Goal: Information Seeking & Learning: Learn about a topic

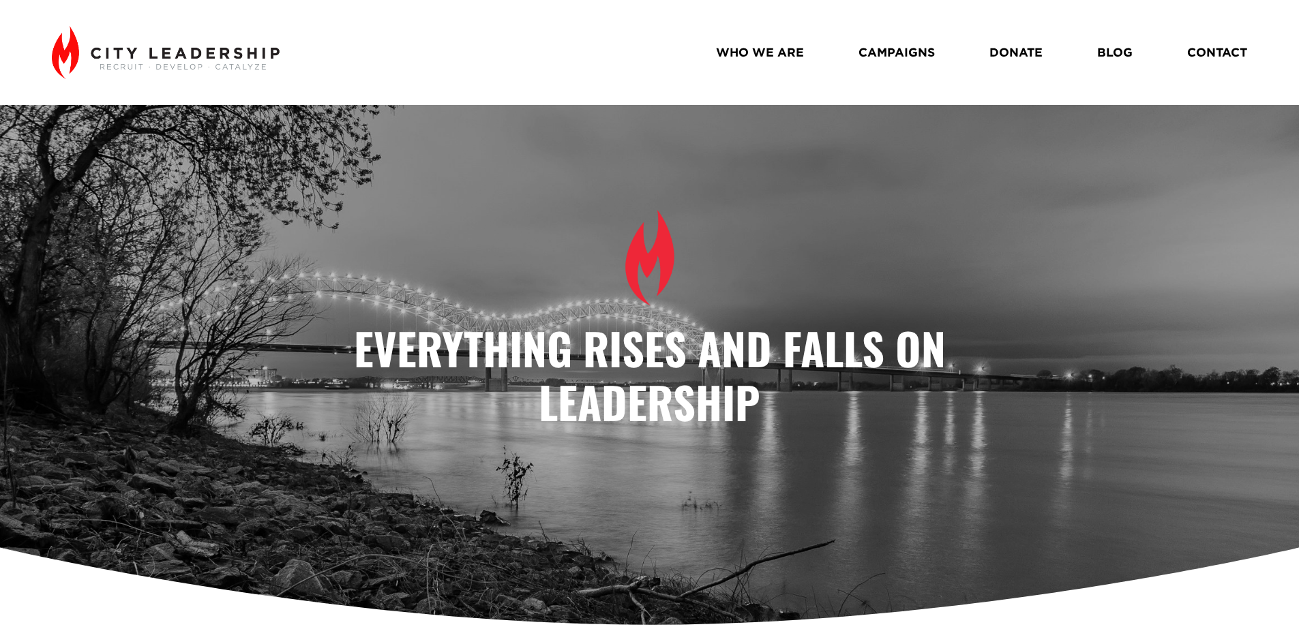
click at [781, 47] on link "WHO WE ARE" at bounding box center [760, 52] width 88 height 24
click at [760, 54] on link "WHO WE ARE" at bounding box center [760, 52] width 88 height 24
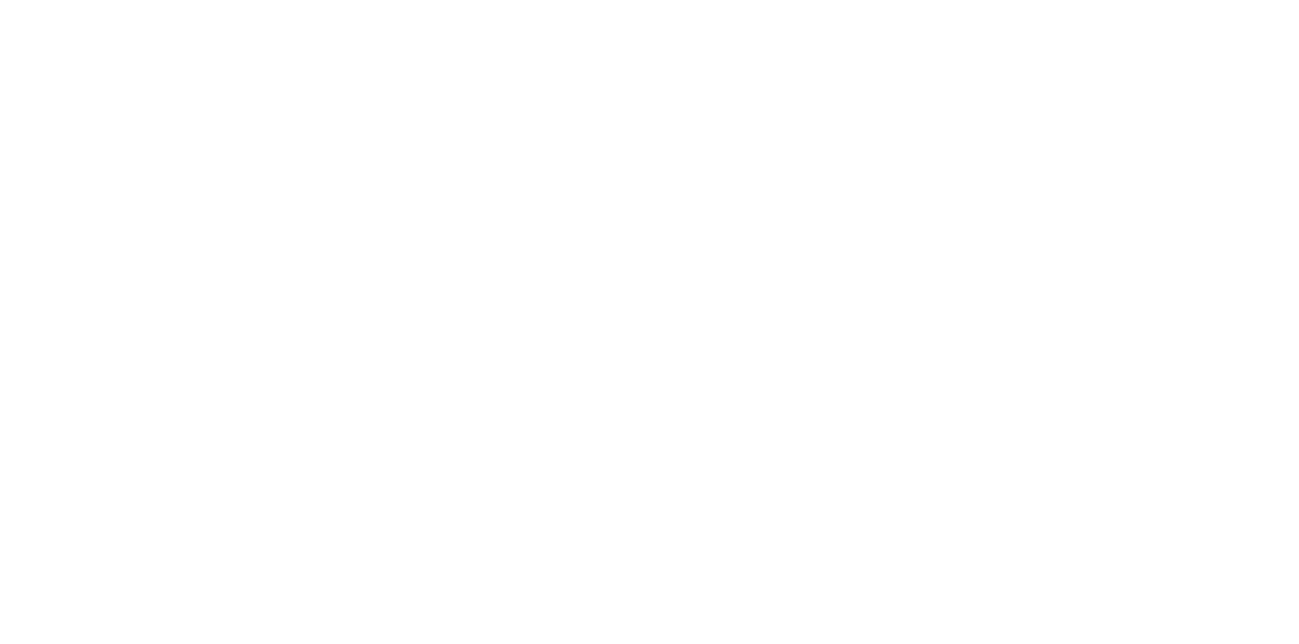
scroll to position [1364, 0]
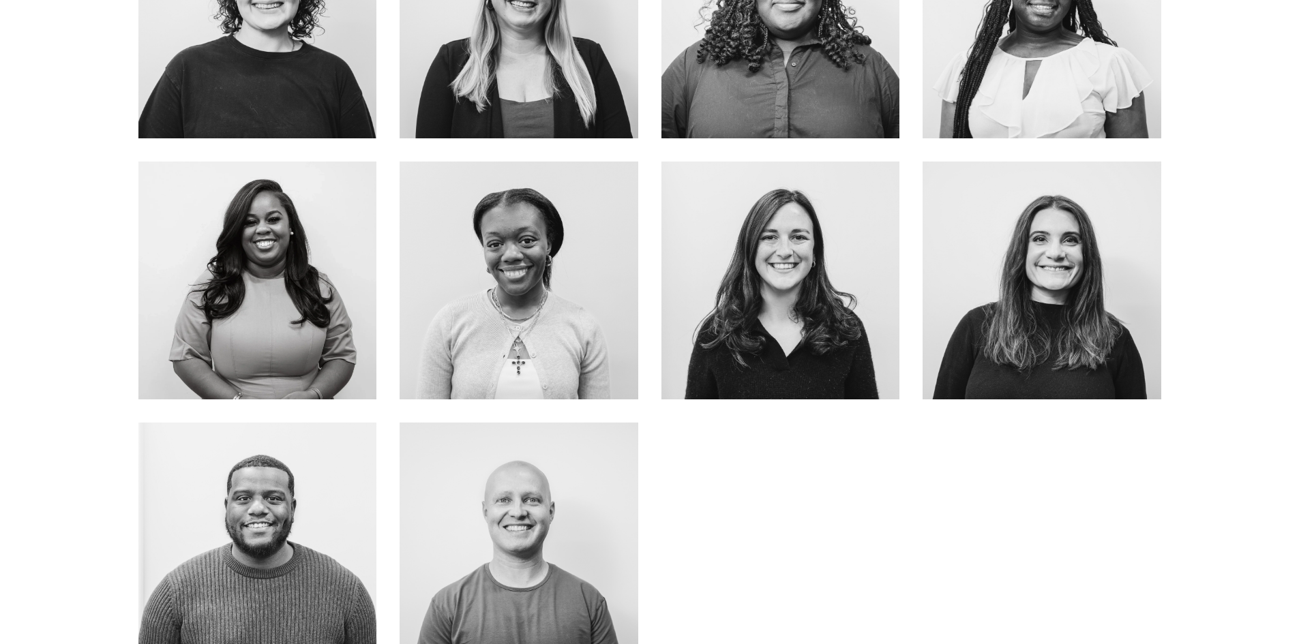
click at [298, 472] on div at bounding box center [257, 542] width 239 height 239
click at [274, 562] on link "about me" at bounding box center [257, 572] width 108 height 36
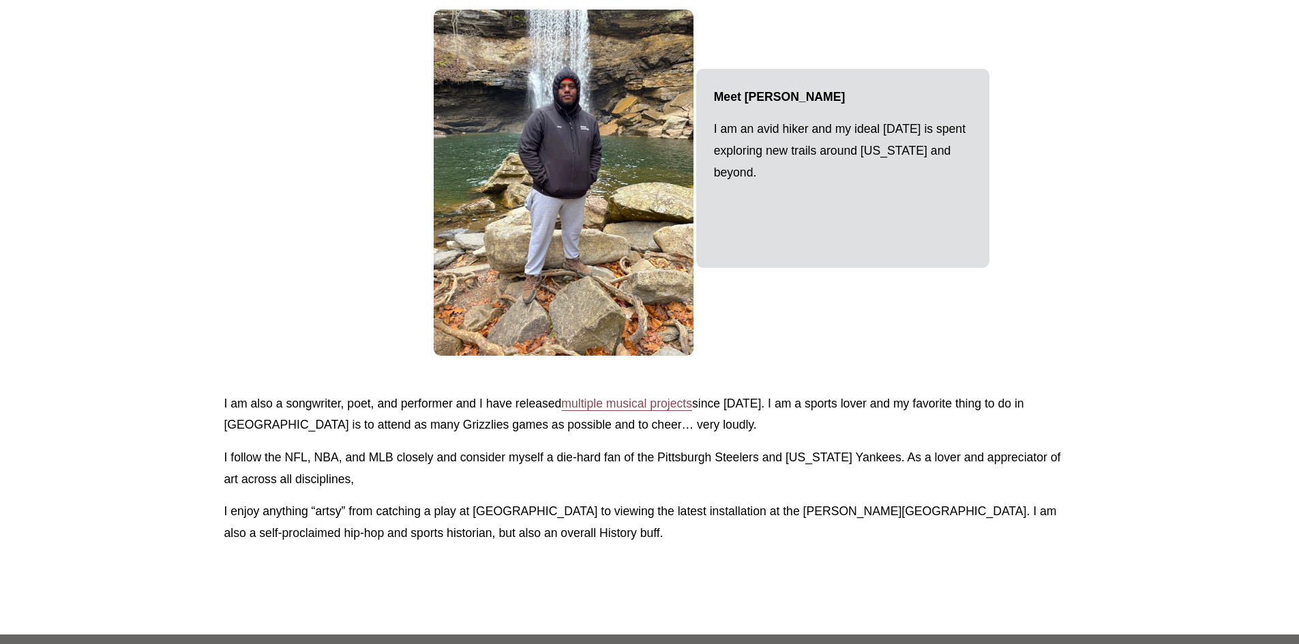
scroll to position [1773, 0]
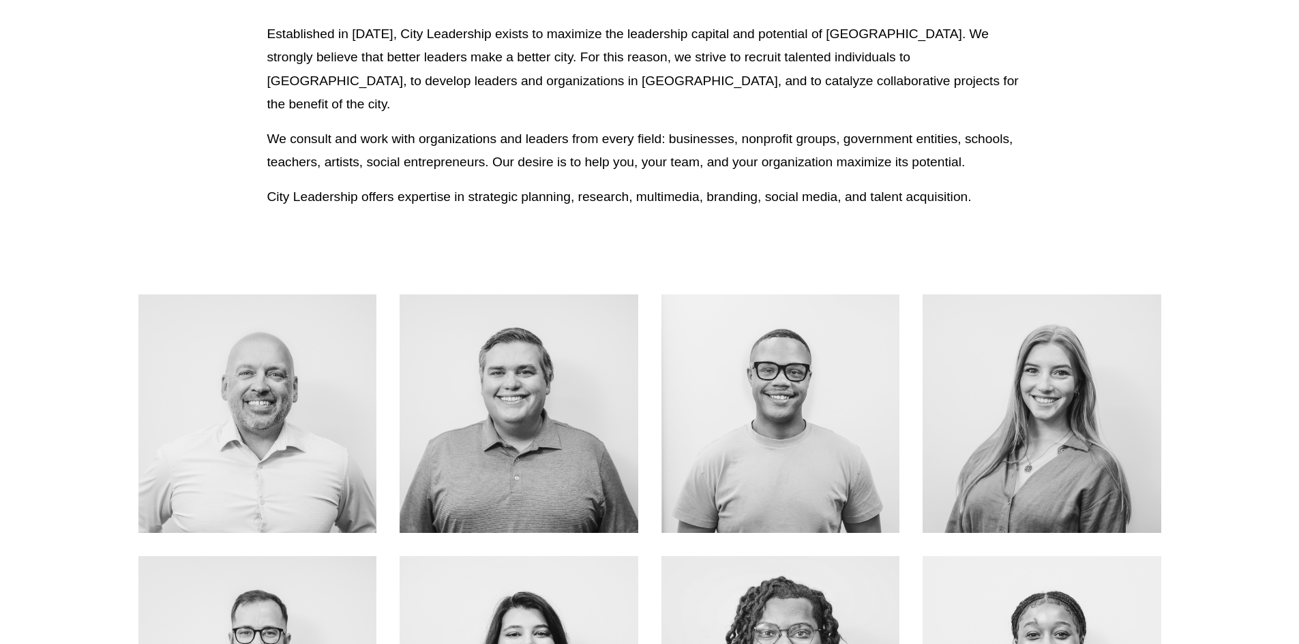
scroll to position [477, 0]
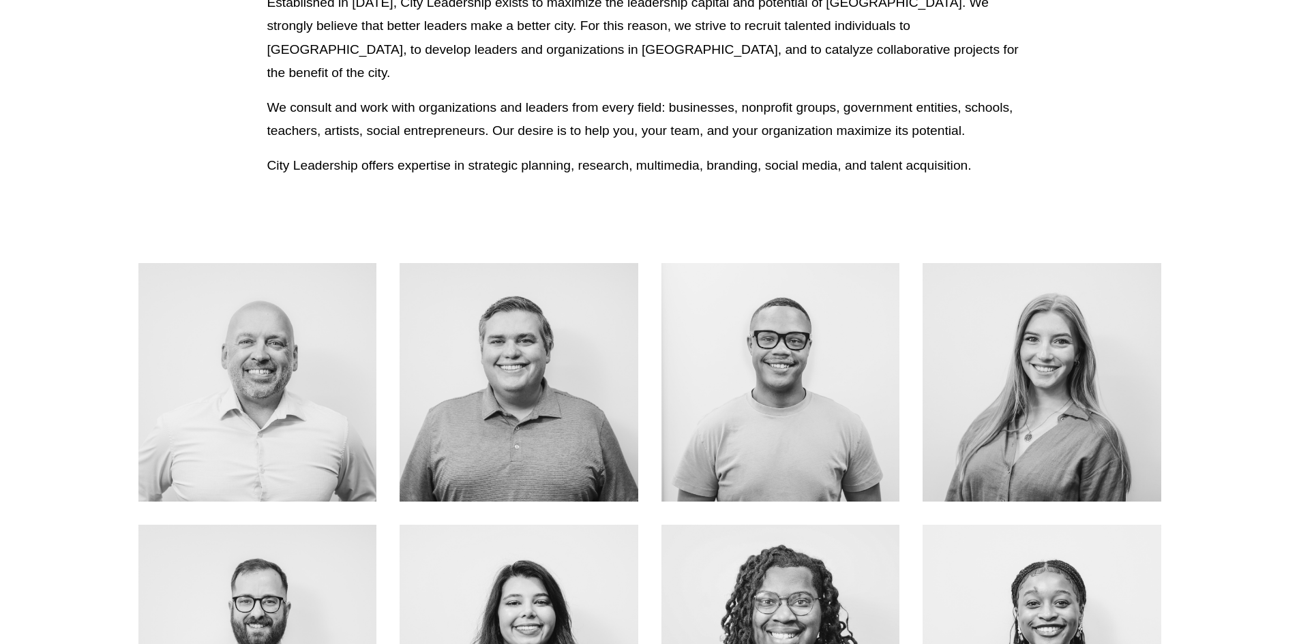
click at [513, 397] on link "ABOUT ME" at bounding box center [518, 413] width 108 height 36
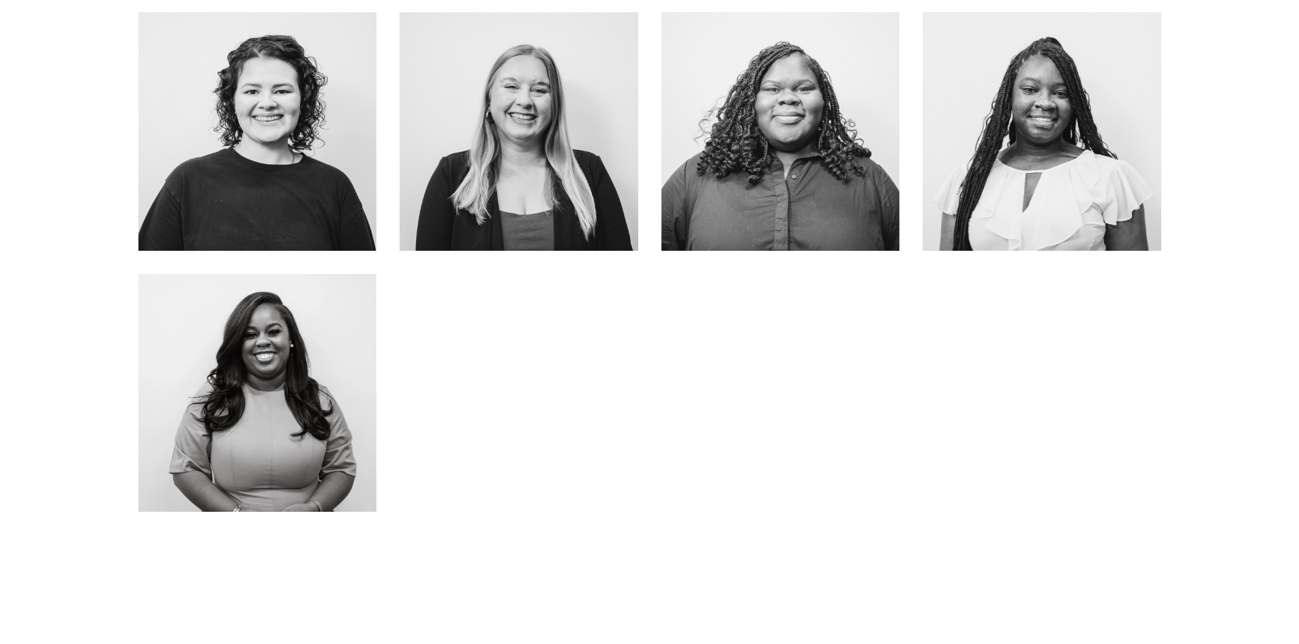
scroll to position [1227, 0]
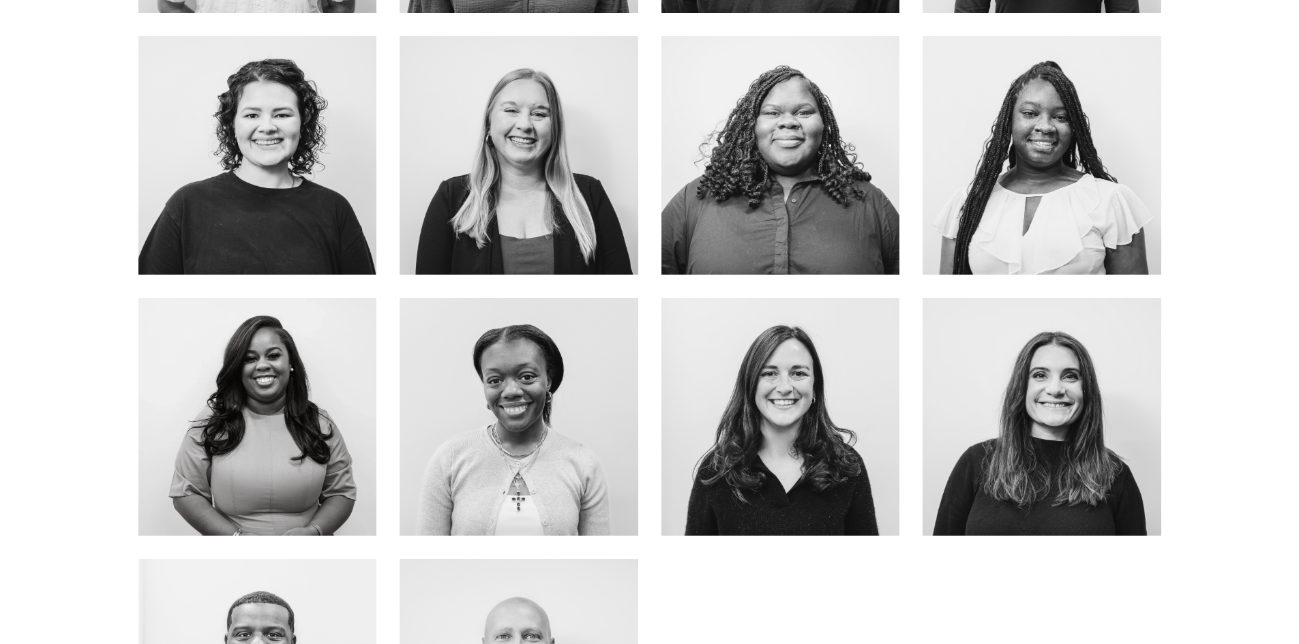
click at [1040, 448] on link "about me" at bounding box center [1041, 458] width 108 height 36
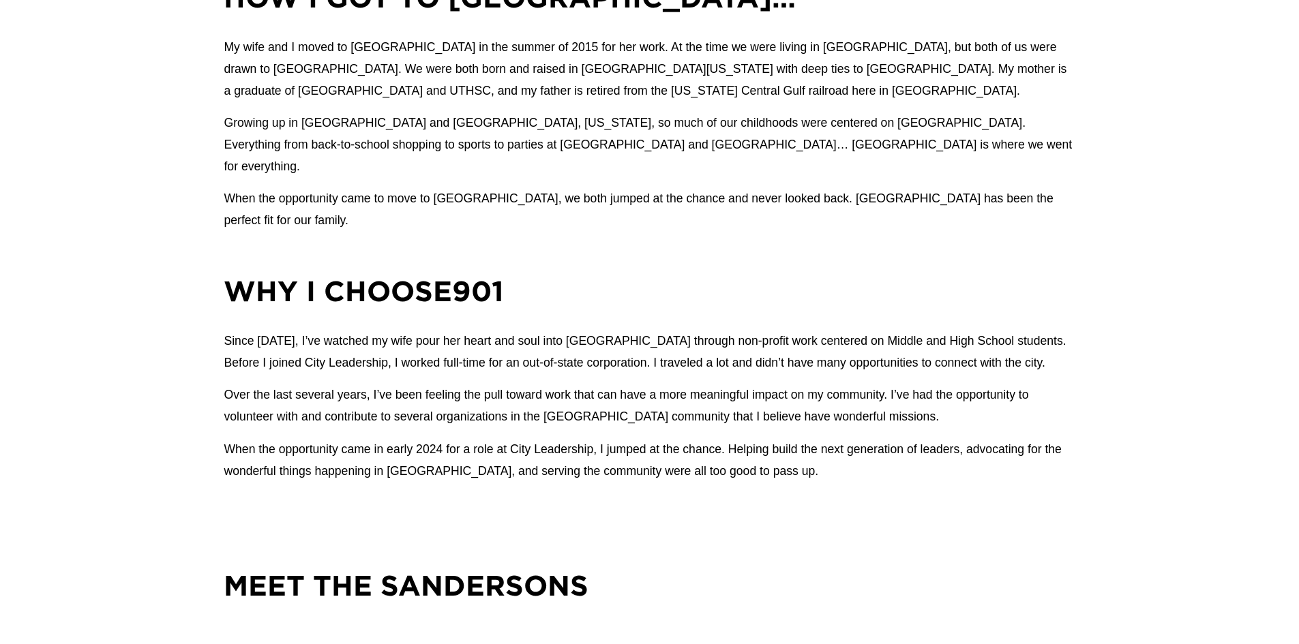
scroll to position [977, 0]
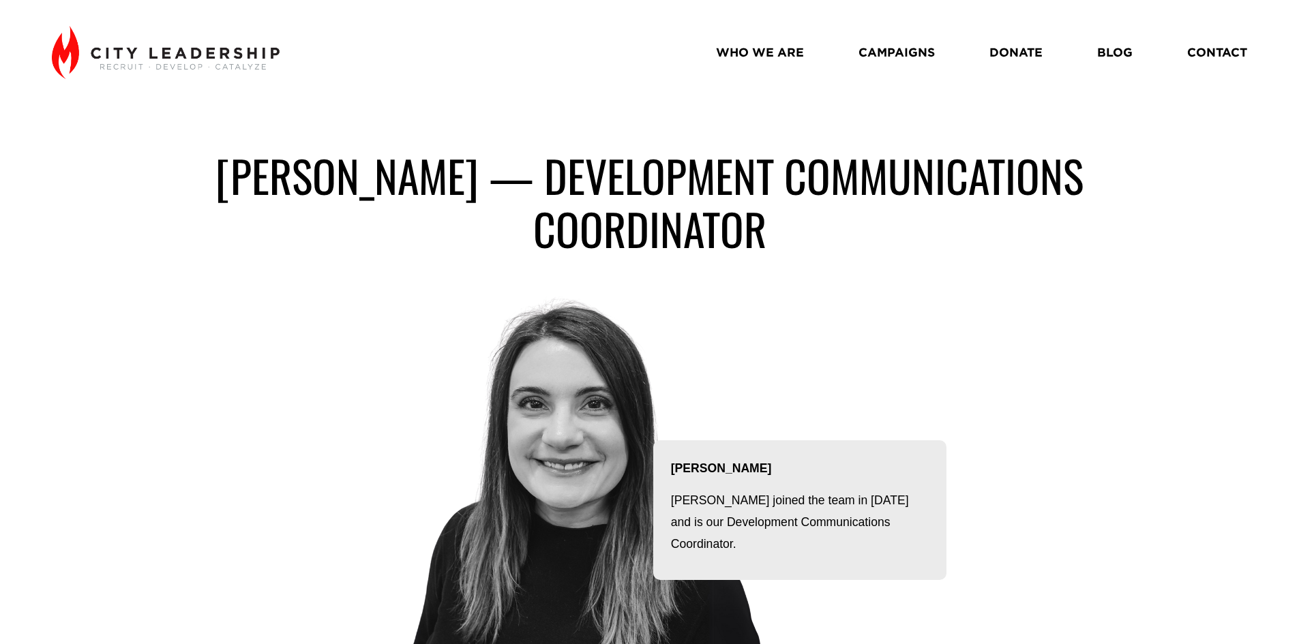
click at [901, 60] on link "CAMPAIGNS" at bounding box center [896, 52] width 76 height 24
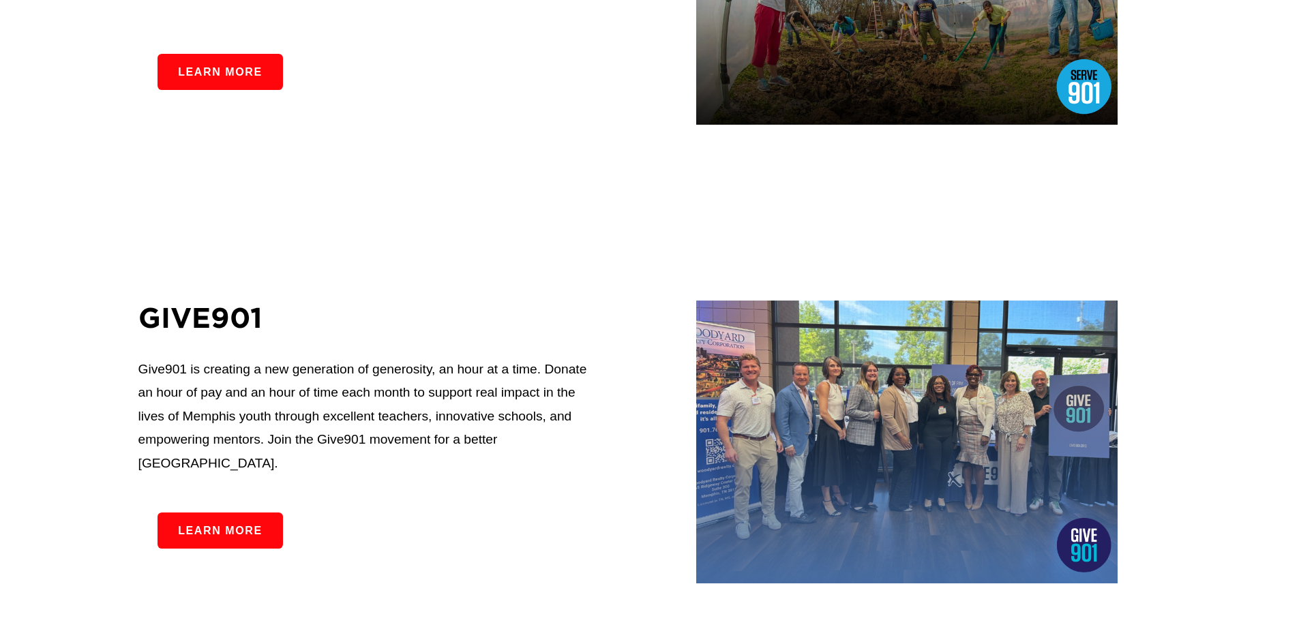
scroll to position [2454, 0]
